Goal: Task Accomplishment & Management: Complete application form

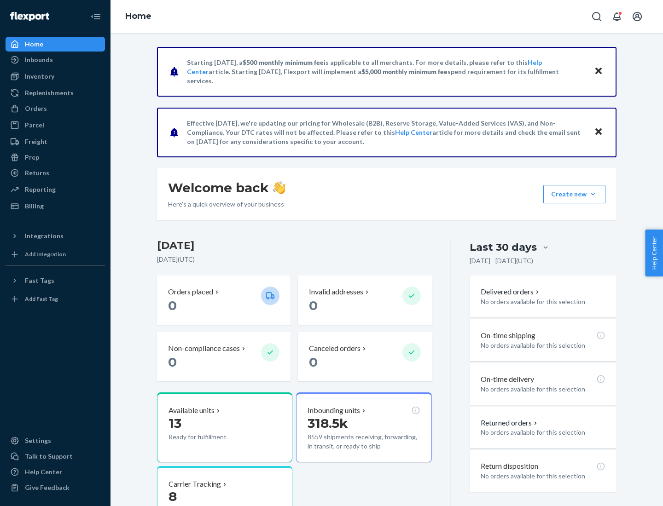
click at [593, 194] on button "Create new Create new inbound Create new order Create new product" at bounding box center [574, 194] width 62 height 18
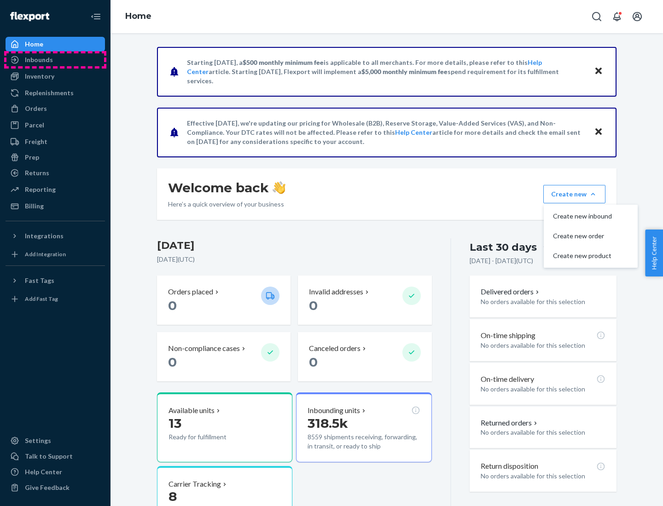
click at [55, 60] on div "Inbounds" at bounding box center [55, 59] width 98 height 13
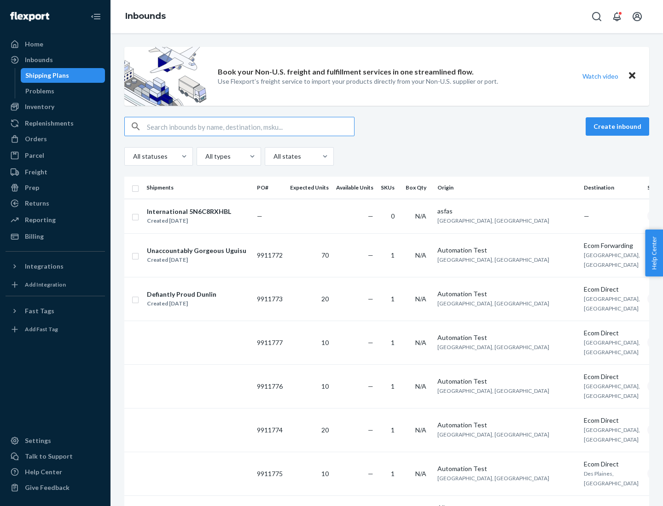
click at [619, 127] on button "Create inbound" at bounding box center [618, 126] width 64 height 18
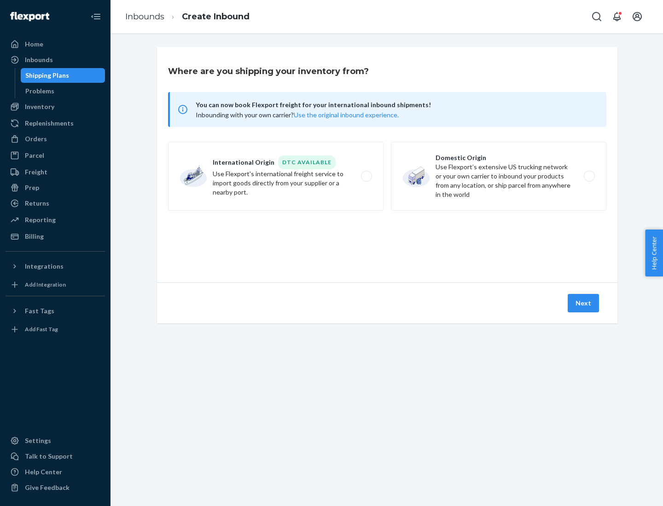
click at [499, 176] on label "Domestic Origin Use Flexport’s extensive US trucking network or your own carrie…" at bounding box center [498, 176] width 215 height 69
click at [589, 176] on input "Domestic Origin Use Flexport’s extensive US trucking network or your own carrie…" at bounding box center [592, 177] width 6 height 6
radio input "true"
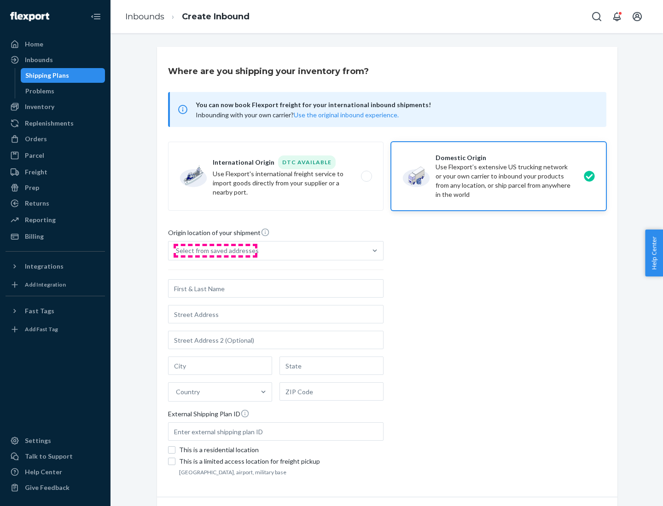
click at [215, 251] on div "Select from saved addresses" at bounding box center [217, 250] width 83 height 9
click at [177, 251] on input "Select from saved addresses" at bounding box center [176, 250] width 1 height 9
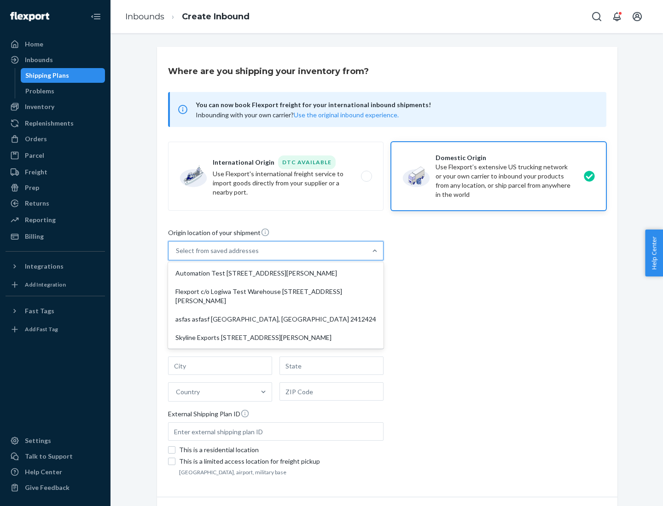
scroll to position [4, 0]
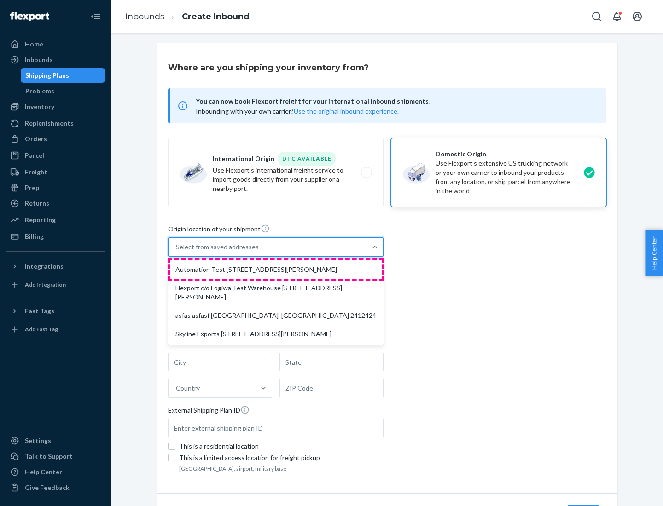
click at [276, 270] on div "Automation Test [STREET_ADDRESS][PERSON_NAME]" at bounding box center [276, 270] width 212 height 18
click at [177, 252] on input "option Automation Test [STREET_ADDRESS][PERSON_NAME] focused, 1 of 4. 4 results…" at bounding box center [176, 247] width 1 height 9
type input "Automation Test"
type input "9th Floor"
type input "[GEOGRAPHIC_DATA]"
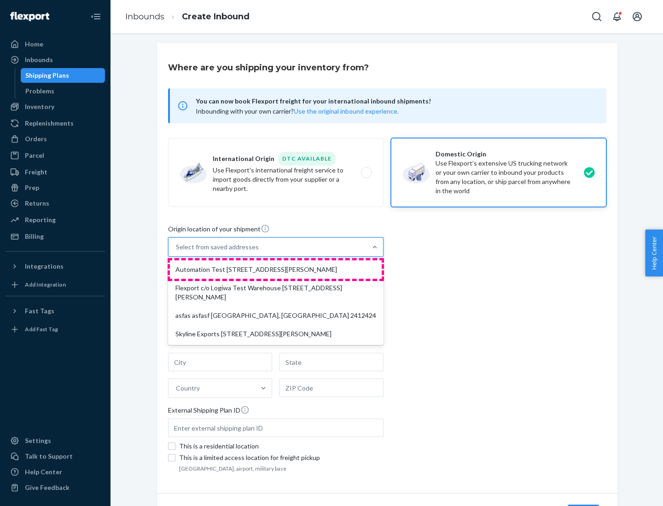
type input "CA"
type input "94104"
type input "[STREET_ADDRESS][PERSON_NAME]"
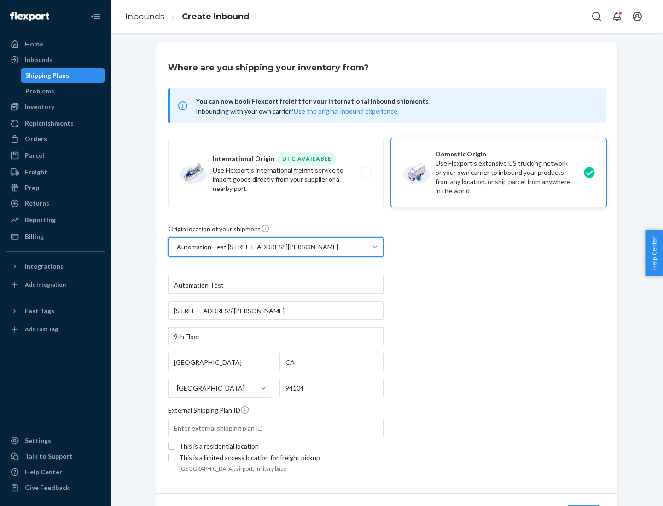
scroll to position [54, 0]
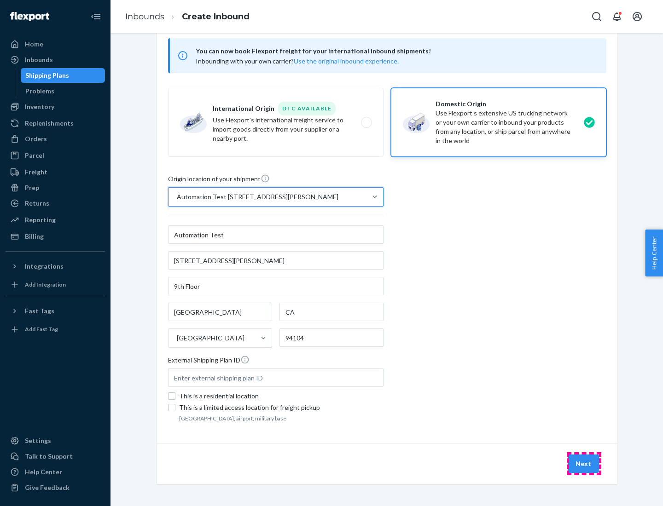
click at [584, 464] on button "Next" at bounding box center [583, 464] width 31 height 18
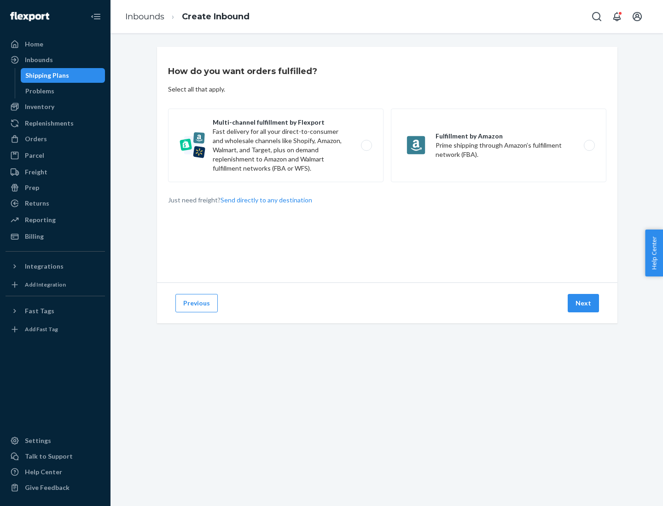
click at [276, 145] on label "Multi-channel fulfillment by Flexport Fast delivery for all your direct-to-cons…" at bounding box center [275, 146] width 215 height 74
click at [366, 145] on input "Multi-channel fulfillment by Flexport Fast delivery for all your direct-to-cons…" at bounding box center [369, 146] width 6 height 6
radio input "true"
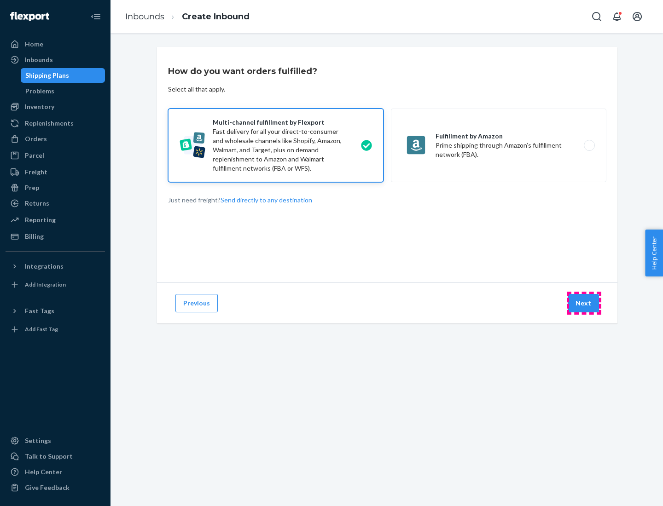
click at [584, 303] on button "Next" at bounding box center [583, 303] width 31 height 18
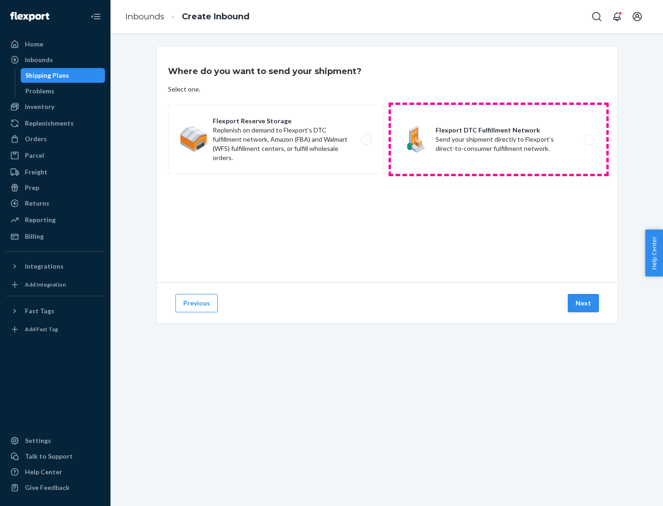
click at [499, 140] on label "Flexport DTC Fulfillment Network Send your shipment directly to Flexport's dire…" at bounding box center [498, 139] width 215 height 69
click at [589, 140] on input "Flexport DTC Fulfillment Network Send your shipment directly to Flexport's dire…" at bounding box center [592, 140] width 6 height 6
radio input "true"
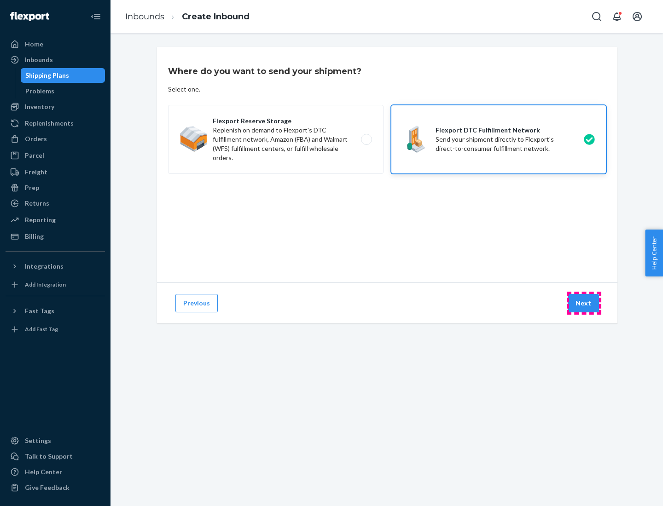
click at [584, 303] on button "Next" at bounding box center [583, 303] width 31 height 18
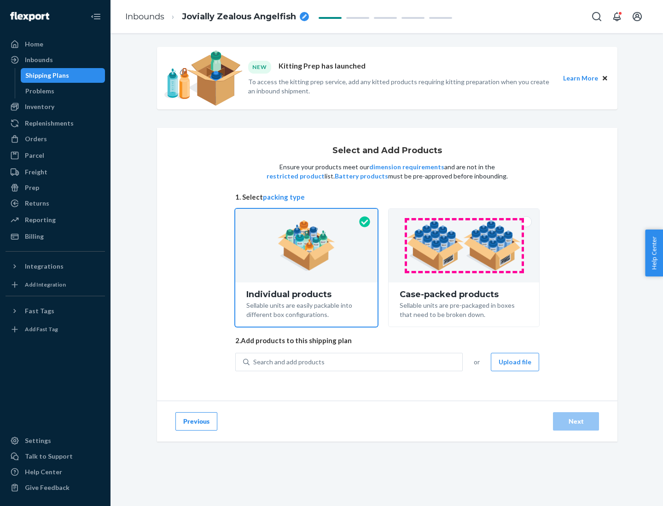
click at [464, 246] on img at bounding box center [464, 246] width 115 height 51
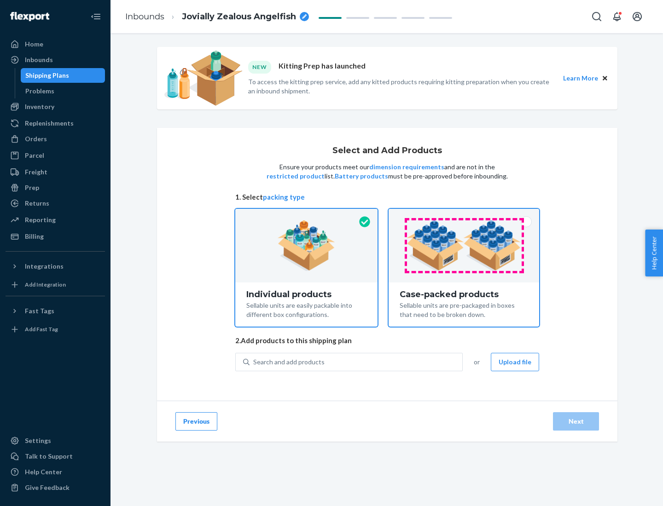
click at [464, 215] on input "Case-packed products Sellable units are pre-packaged in boxes that need to be b…" at bounding box center [464, 212] width 6 height 6
radio input "true"
radio input "false"
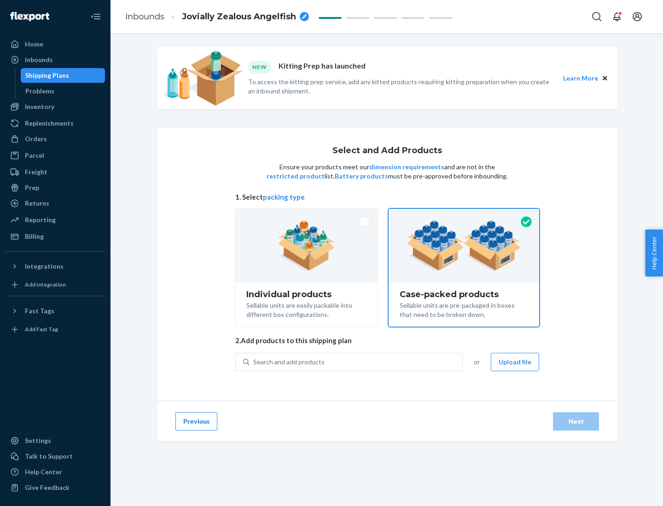
click at [356, 362] on div "Search and add products" at bounding box center [356, 362] width 213 height 17
click at [254, 362] on input "Search and add products" at bounding box center [253, 362] width 1 height 9
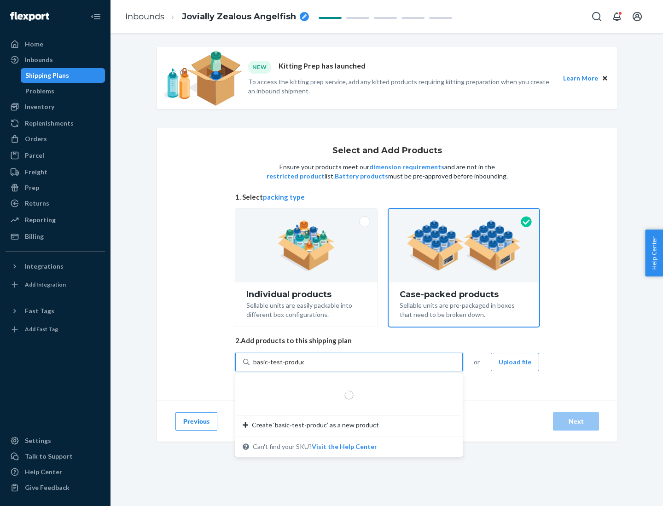
type input "basic-test-product-1"
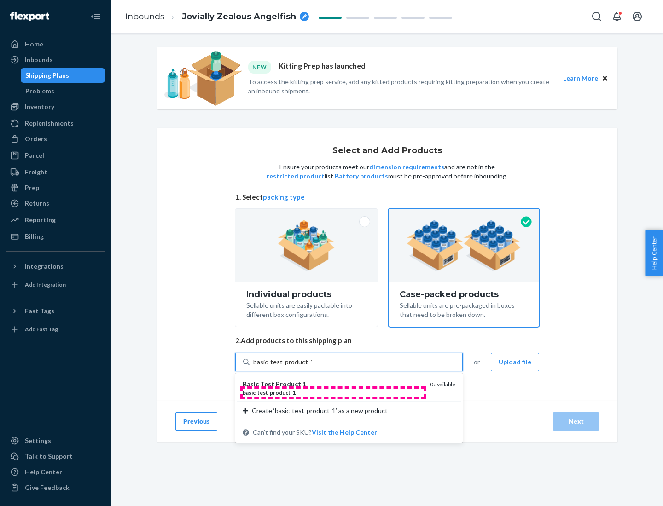
click at [333, 393] on div "basic - test - product - 1" at bounding box center [333, 393] width 180 height 8
click at [312, 367] on input "basic-test-product-1" at bounding box center [282, 362] width 59 height 9
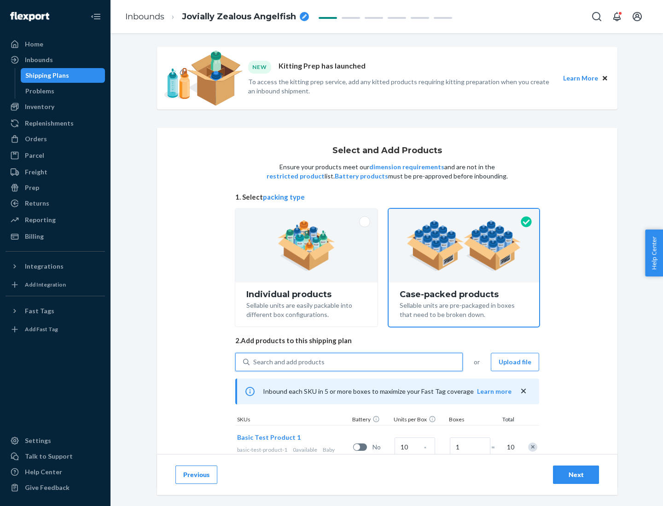
scroll to position [33, 0]
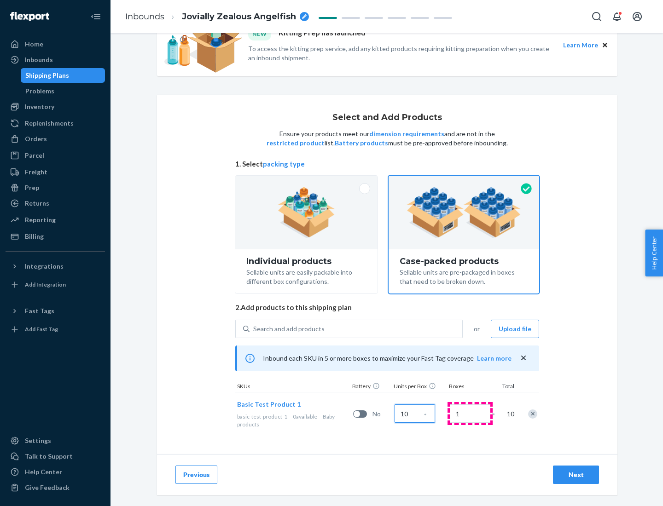
type input "10"
type input "7"
click at [576, 475] on div "Next" at bounding box center [576, 475] width 30 height 9
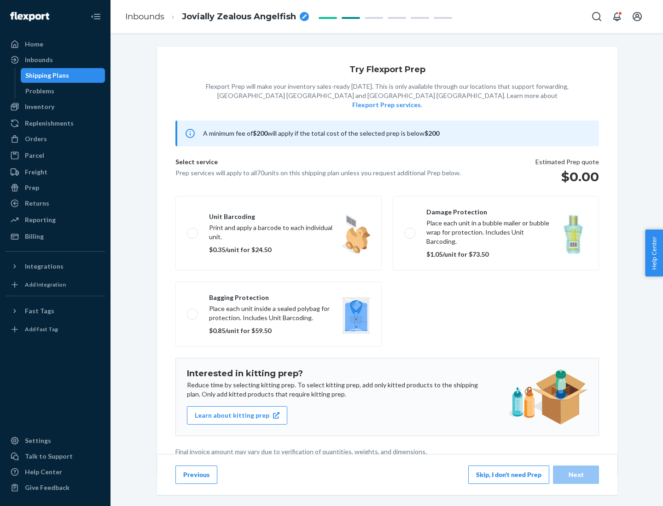
scroll to position [2, 0]
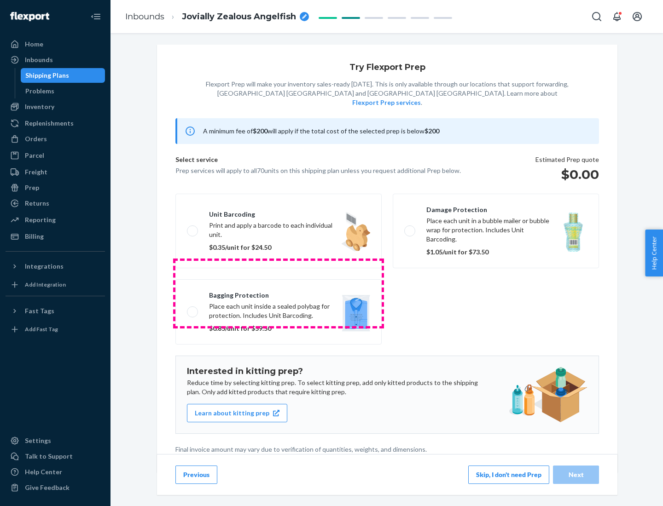
click at [279, 293] on label "Bagging protection Place each unit inside a sealed polybag for protection. Incl…" at bounding box center [278, 311] width 206 height 65
click at [193, 309] on input "Bagging protection Place each unit inside a sealed polybag for protection. Incl…" at bounding box center [190, 312] width 6 height 6
checkbox input "true"
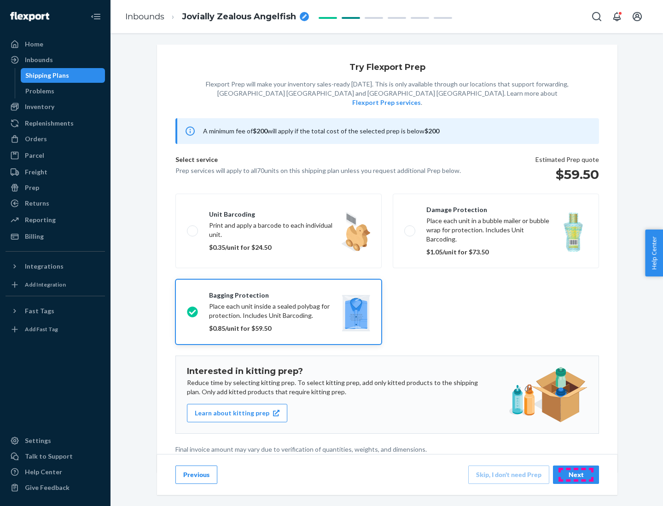
click at [576, 475] on div "Next" at bounding box center [576, 475] width 30 height 9
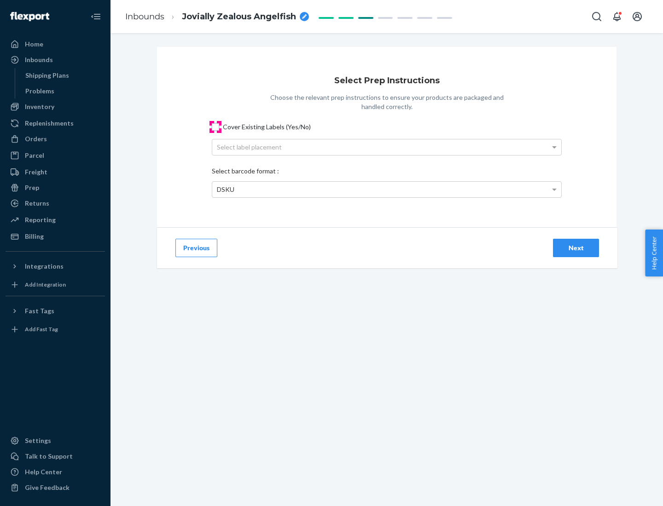
click at [215, 127] on input "Cover Existing Labels (Yes/No)" at bounding box center [215, 126] width 7 height 7
checkbox input "true"
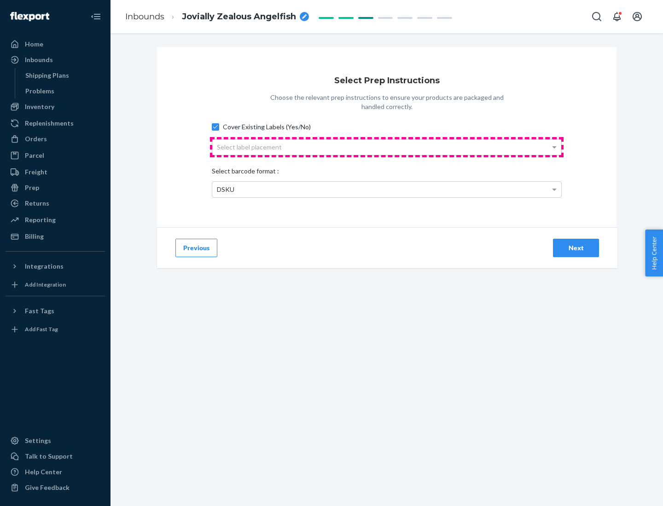
click at [387, 147] on div "Select label placement" at bounding box center [386, 148] width 349 height 16
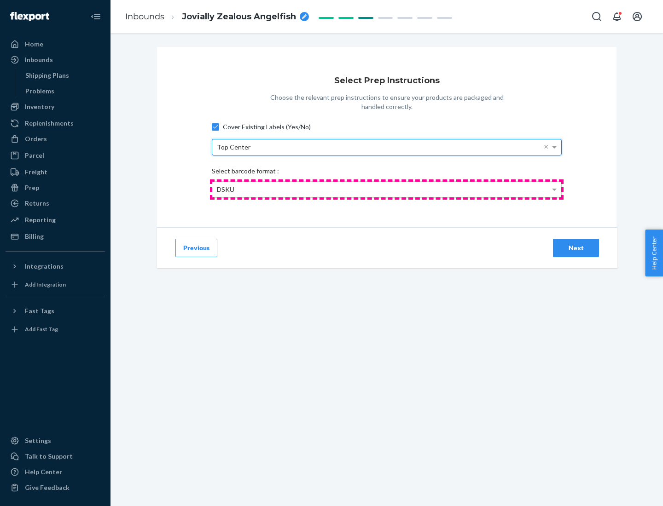
click at [387, 189] on div "DSKU" at bounding box center [386, 190] width 349 height 16
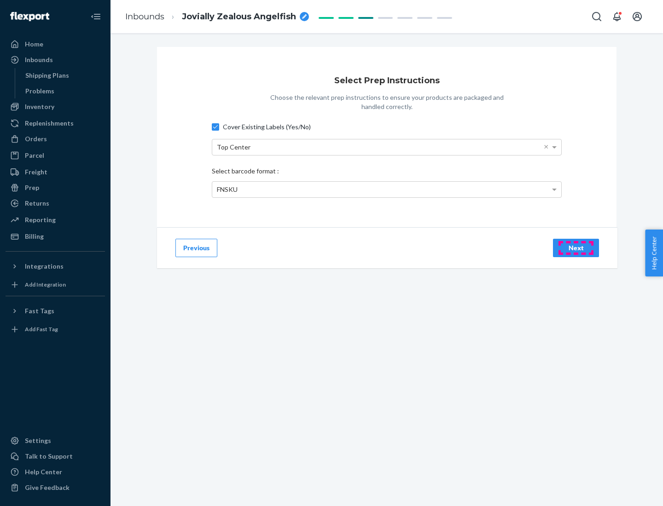
click at [576, 248] on div "Next" at bounding box center [576, 248] width 30 height 9
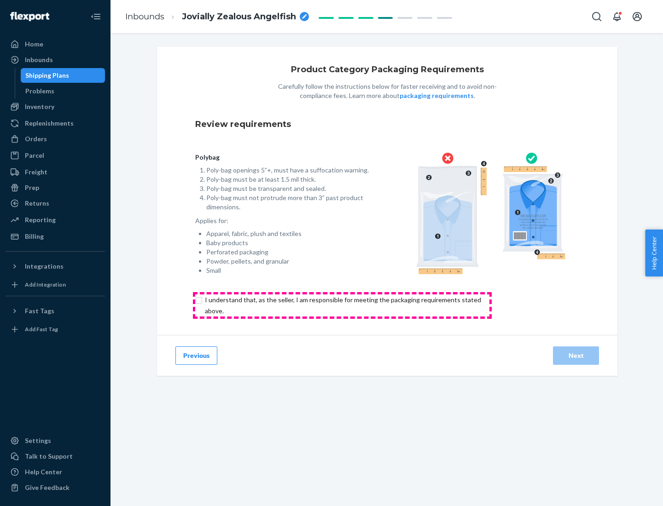
click at [342, 305] on input "checkbox" at bounding box center [348, 306] width 306 height 22
checkbox input "true"
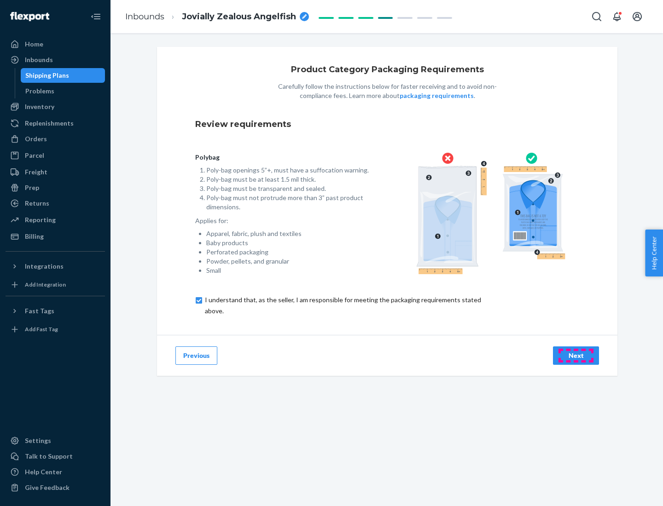
click at [576, 355] on div "Next" at bounding box center [576, 355] width 30 height 9
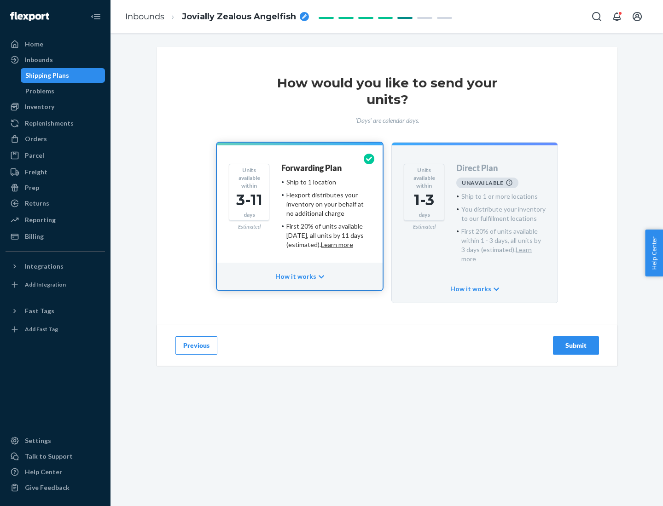
click at [312, 168] on h4 "Forwarding Plan" at bounding box center [311, 168] width 60 height 9
click at [576, 341] on div "Submit" at bounding box center [576, 345] width 30 height 9
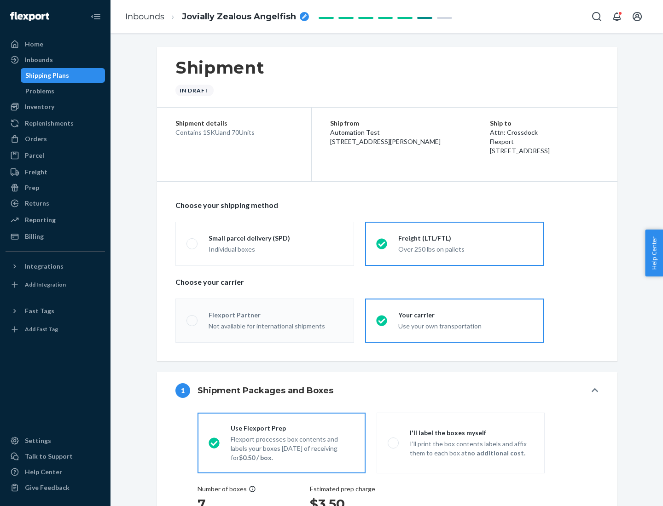
radio input "true"
radio input "false"
radio input "true"
radio input "false"
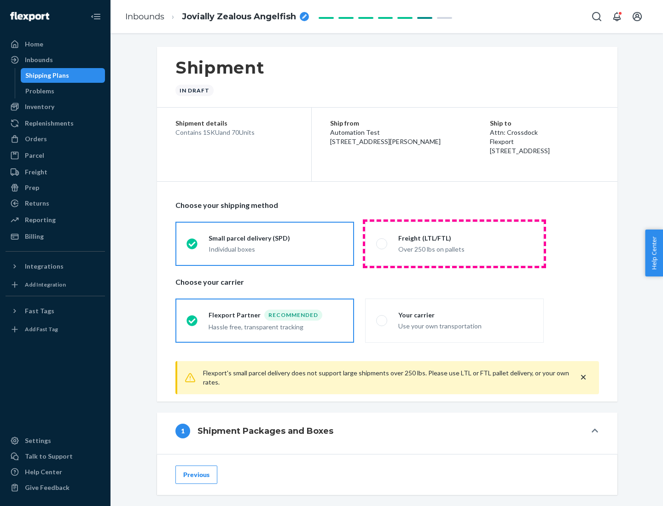
click at [454, 244] on div "Over 250 lbs on pallets" at bounding box center [465, 248] width 134 height 11
click at [382, 244] on input "Freight (LTL/FTL) Over 250 lbs on pallets" at bounding box center [379, 244] width 6 height 6
radio input "true"
radio input "false"
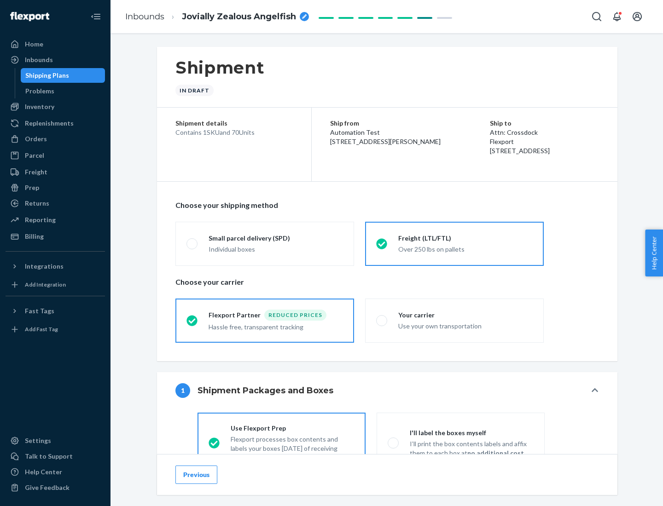
scroll to position [51, 0]
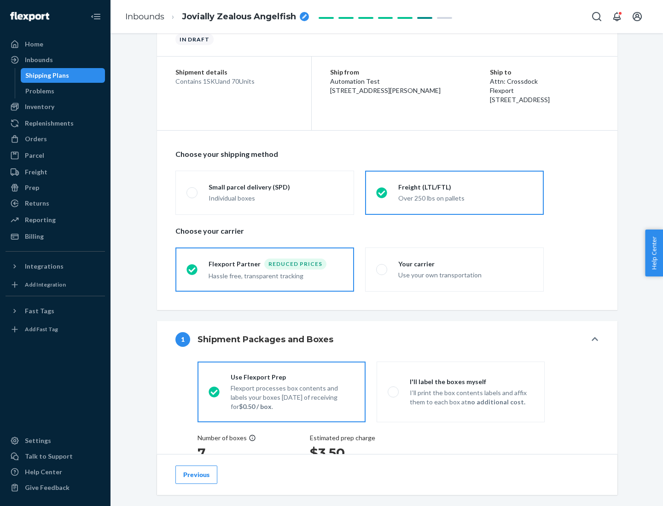
click at [265, 270] on div "Hassle free, transparent tracking" at bounding box center [276, 275] width 134 height 11
click at [192, 269] on input "Flexport Partner Reduced prices Hassle free, transparent tracking" at bounding box center [189, 270] width 6 height 6
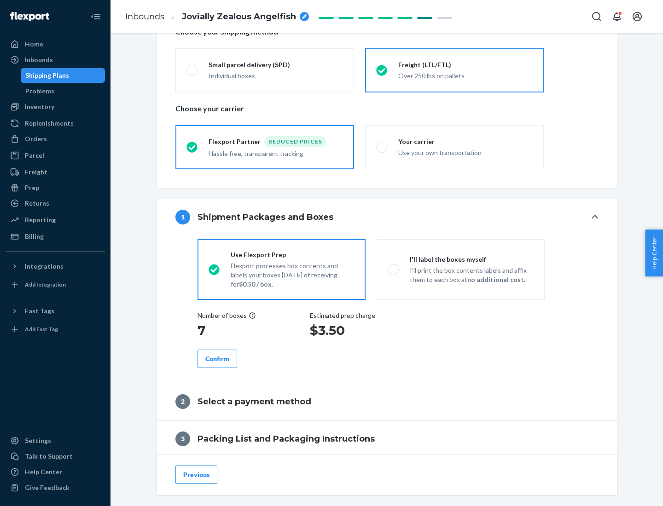
click at [460, 269] on p "I’ll print the box contents labels and affix them to each box at no additional …" at bounding box center [472, 275] width 124 height 18
click at [394, 269] on input "I'll label the boxes myself I’ll print the box contents labels and affix them t…" at bounding box center [391, 270] width 6 height 6
radio input "true"
radio input "false"
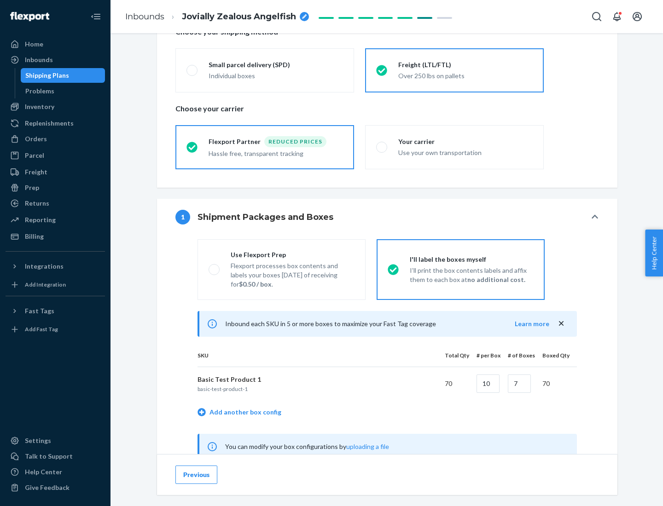
scroll to position [288, 0]
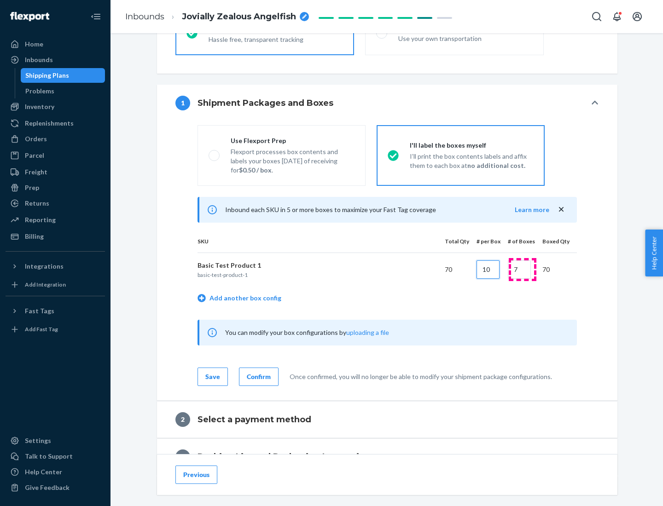
type input "10"
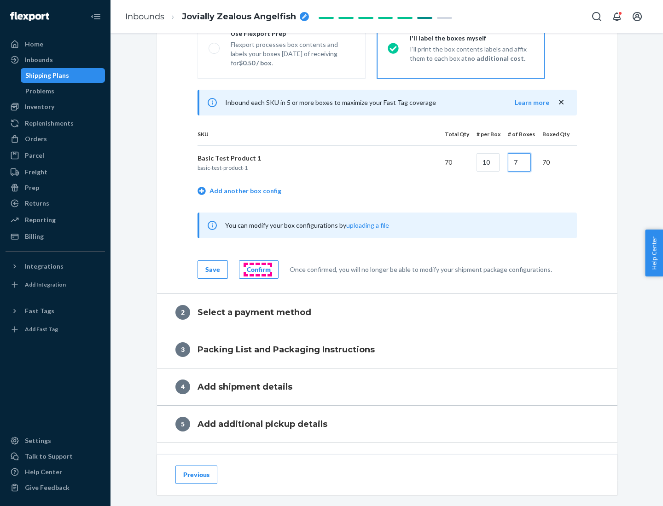
type input "7"
click at [257, 269] on div "Confirm" at bounding box center [259, 269] width 24 height 9
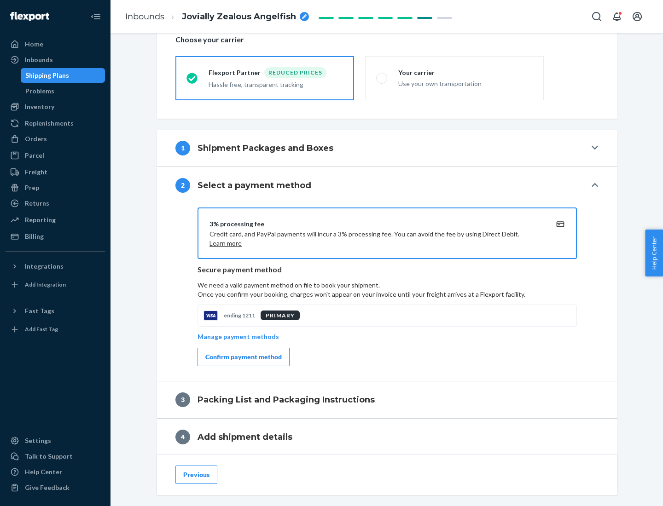
scroll to position [330, 0]
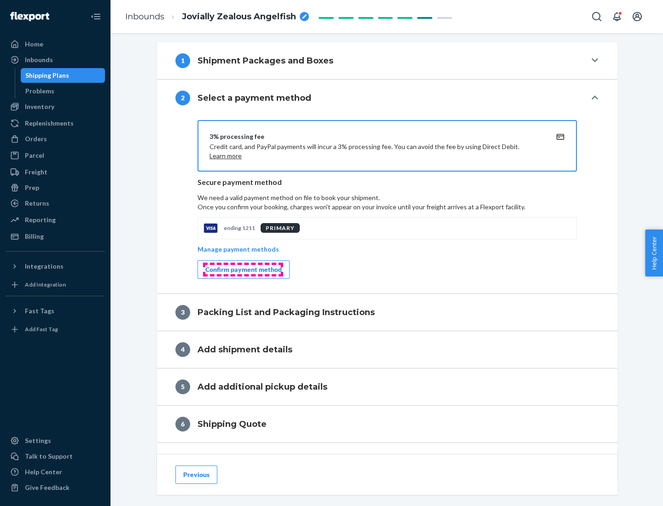
click at [243, 270] on div "Confirm payment method" at bounding box center [243, 269] width 76 height 9
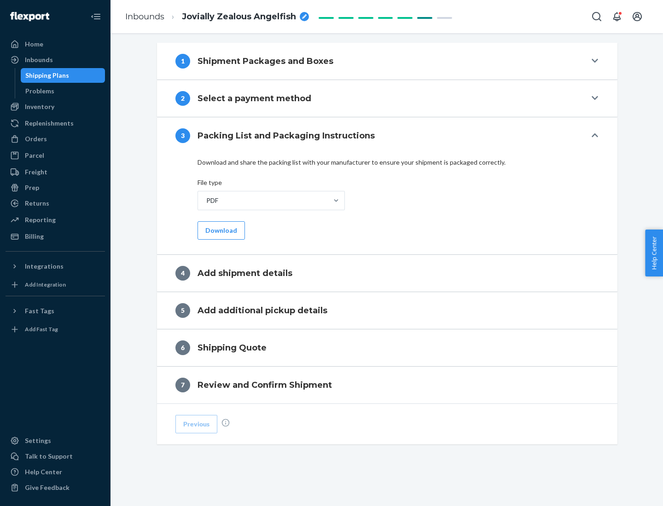
scroll to position [291, 0]
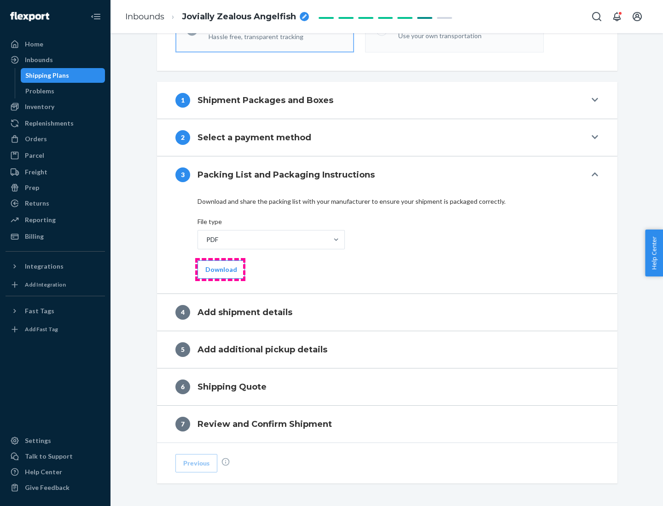
click at [220, 269] on button "Download" at bounding box center [221, 270] width 47 height 18
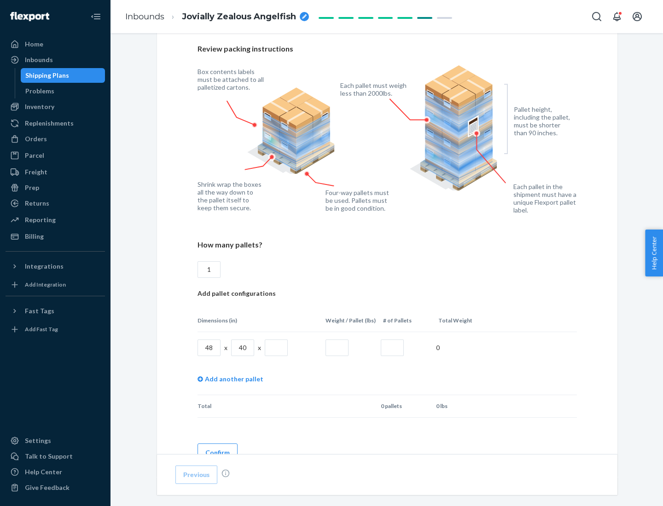
scroll to position [632, 0]
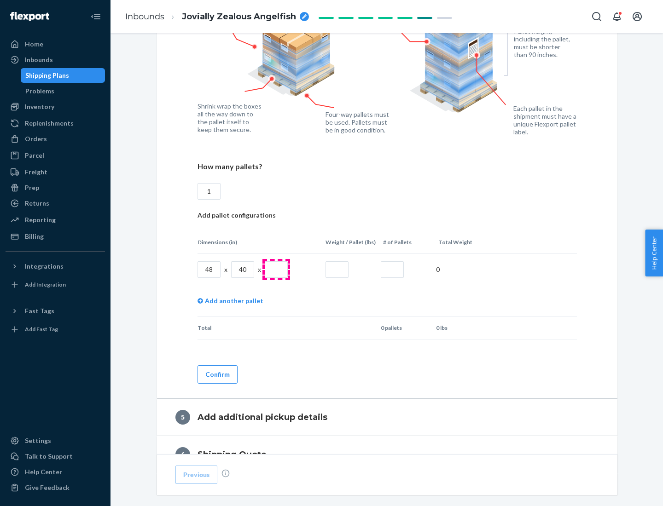
type input "1"
type input "40"
type input "200"
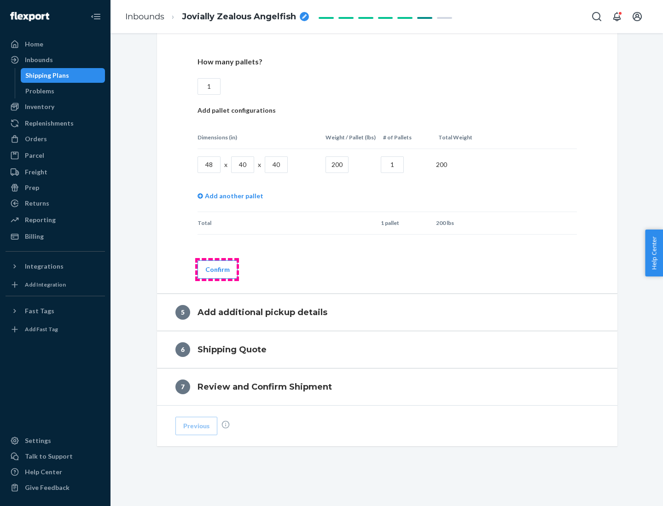
type input "1"
click at [217, 269] on button "Confirm" at bounding box center [218, 270] width 40 height 18
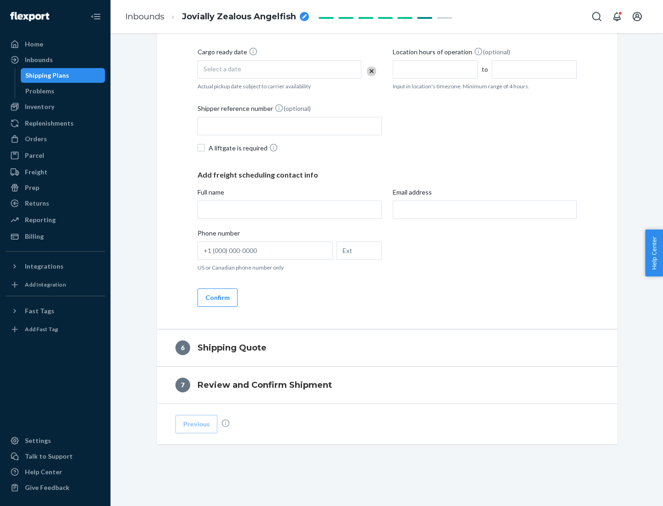
scroll to position [315, 0]
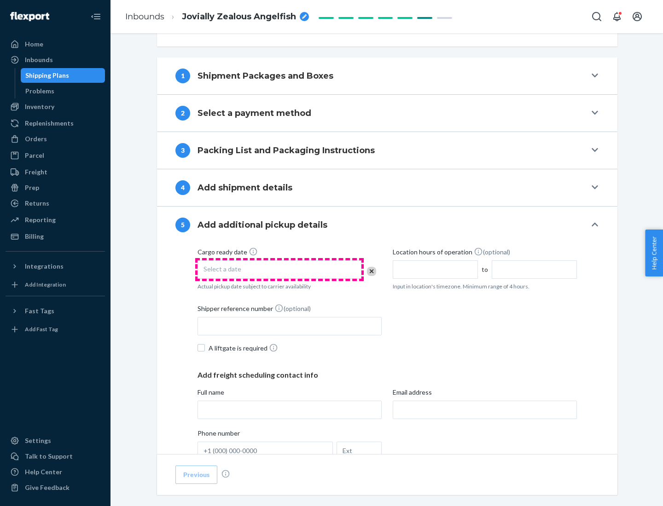
click at [279, 269] on div "Select a date" at bounding box center [280, 270] width 164 height 18
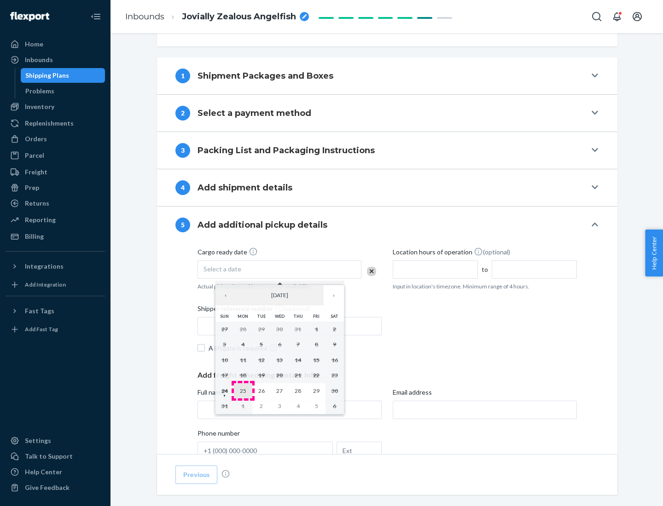
click at [243, 391] on abbr "25" at bounding box center [243, 391] width 6 height 7
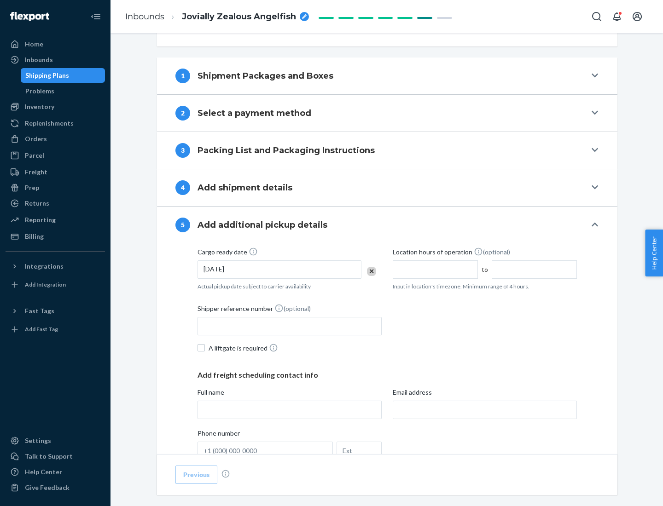
scroll to position [455, 0]
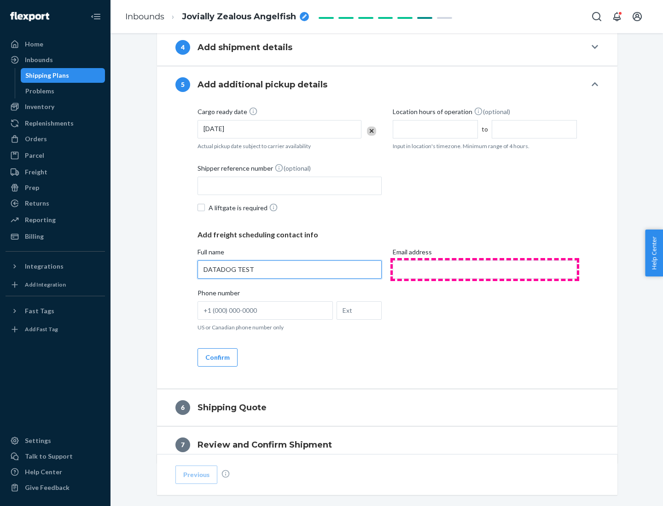
type input "DATADOG TEST"
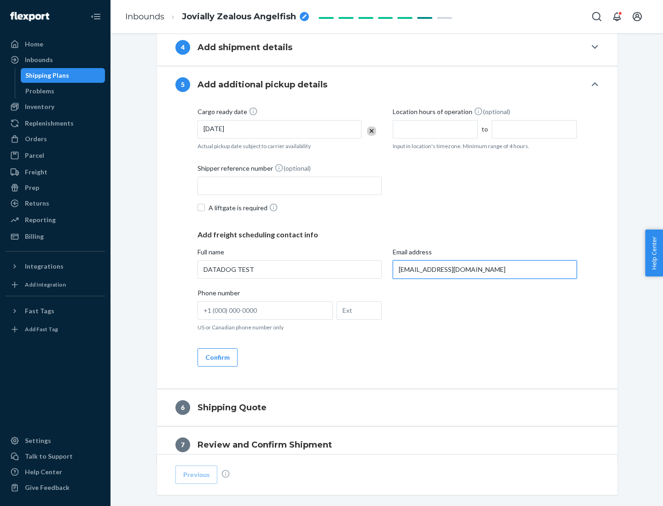
scroll to position [496, 0]
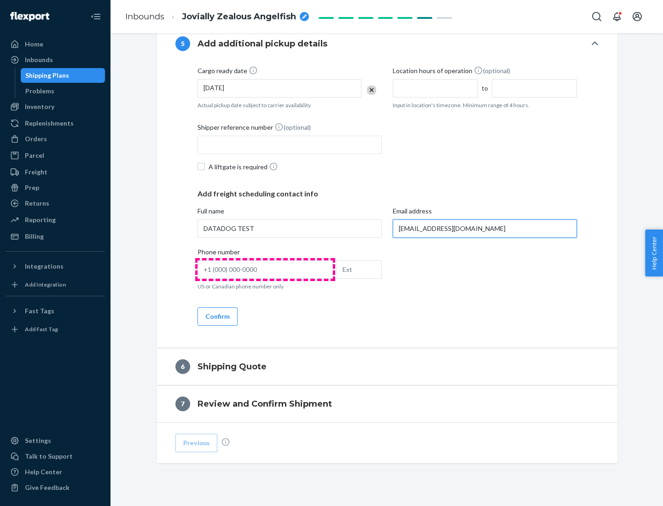
type input "[EMAIL_ADDRESS][DOMAIN_NAME]"
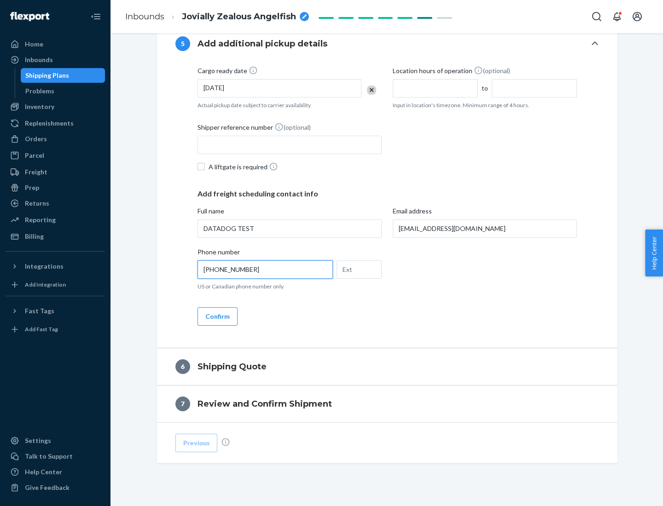
scroll to position [515, 0]
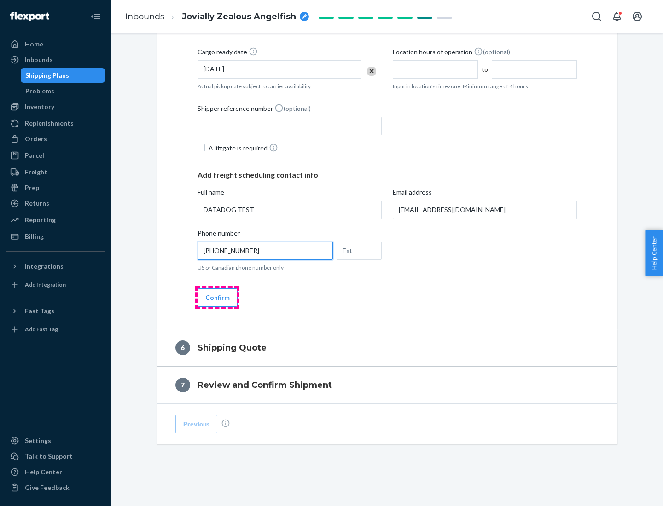
type input "[PHONE_NUMBER]"
click at [217, 297] on button "Confirm" at bounding box center [218, 298] width 40 height 18
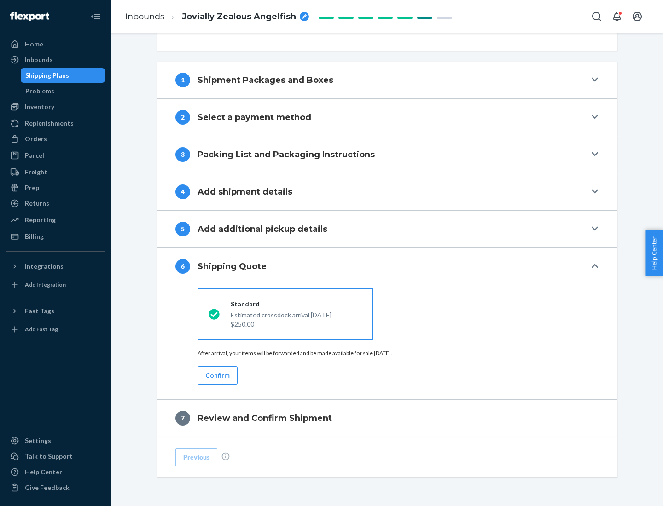
scroll to position [344, 0]
